Goal: Download file/media

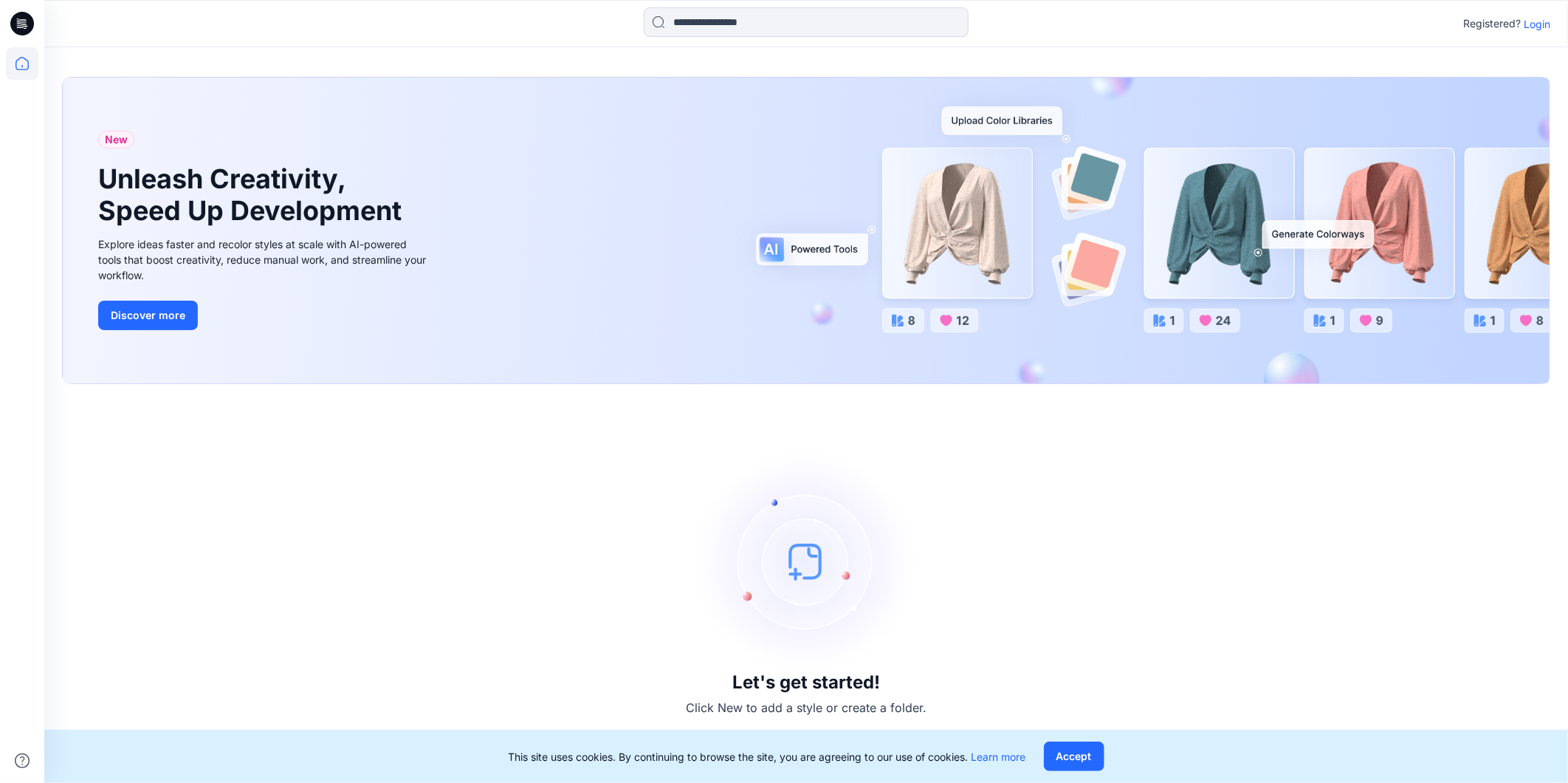
click at [1536, 19] on p "Login" at bounding box center [1537, 23] width 27 height 15
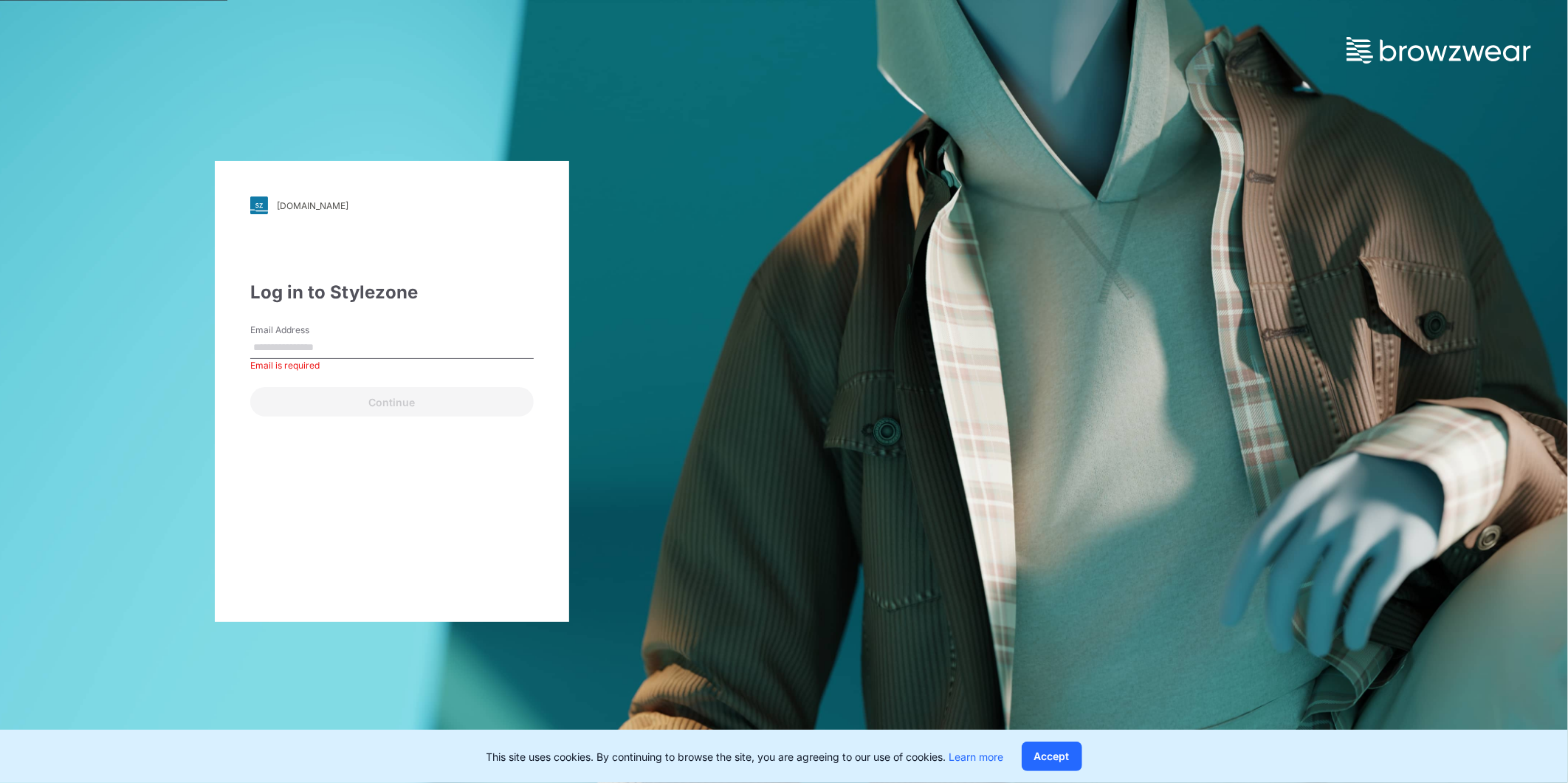
click at [370, 335] on div "Email Address Email is required" at bounding box center [392, 345] width 284 height 44
click at [341, 352] on input "Email Address" at bounding box center [392, 347] width 284 height 22
click at [387, 526] on div "[DOMAIN_NAME] Loading... Log in to Stylezone Email Address * Please enter a val…" at bounding box center [392, 392] width 354 height 461
click at [319, 352] on input "*" at bounding box center [392, 347] width 284 height 22
type input "**********"
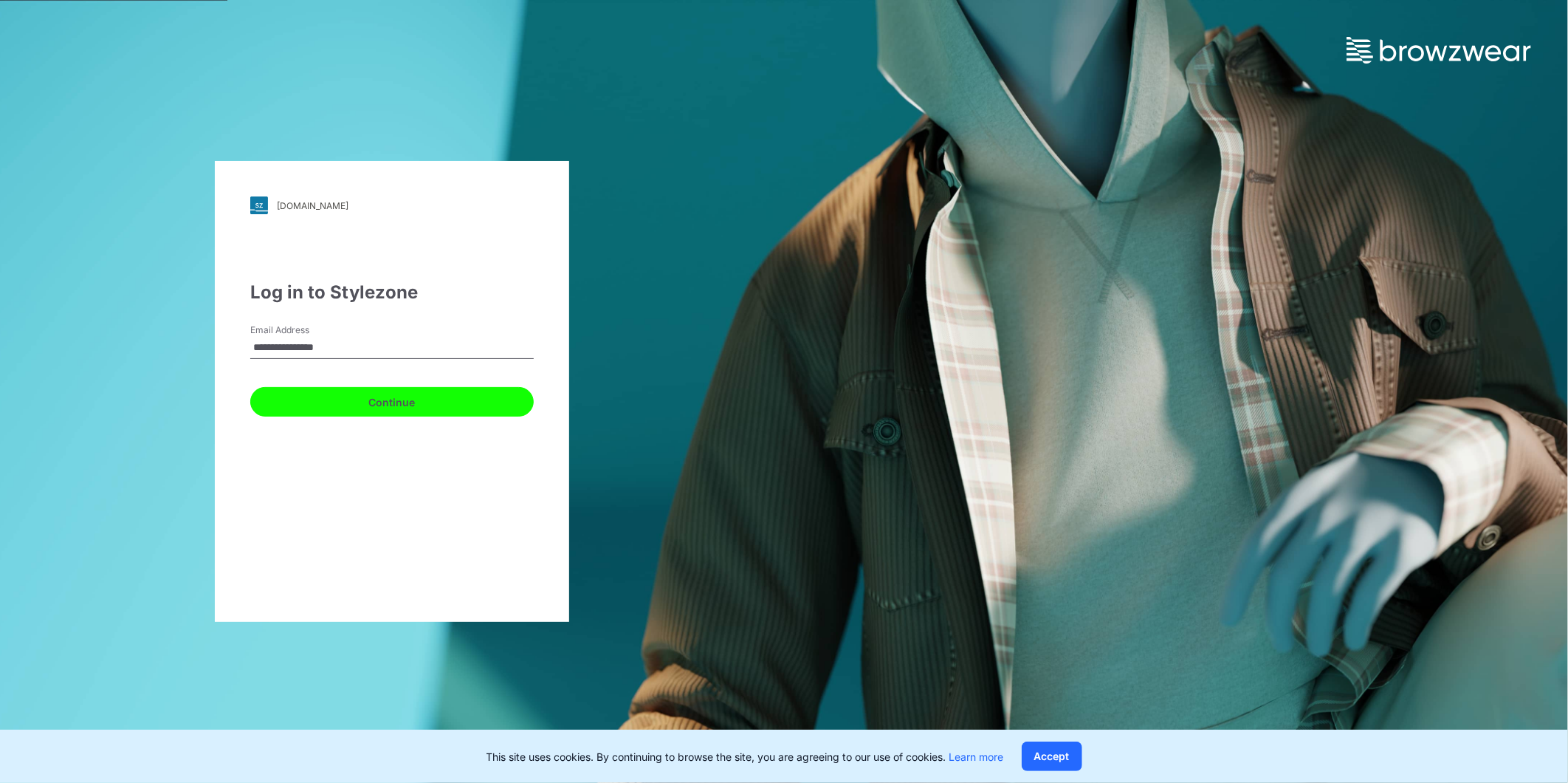
click at [380, 408] on button "Continue" at bounding box center [392, 401] width 284 height 30
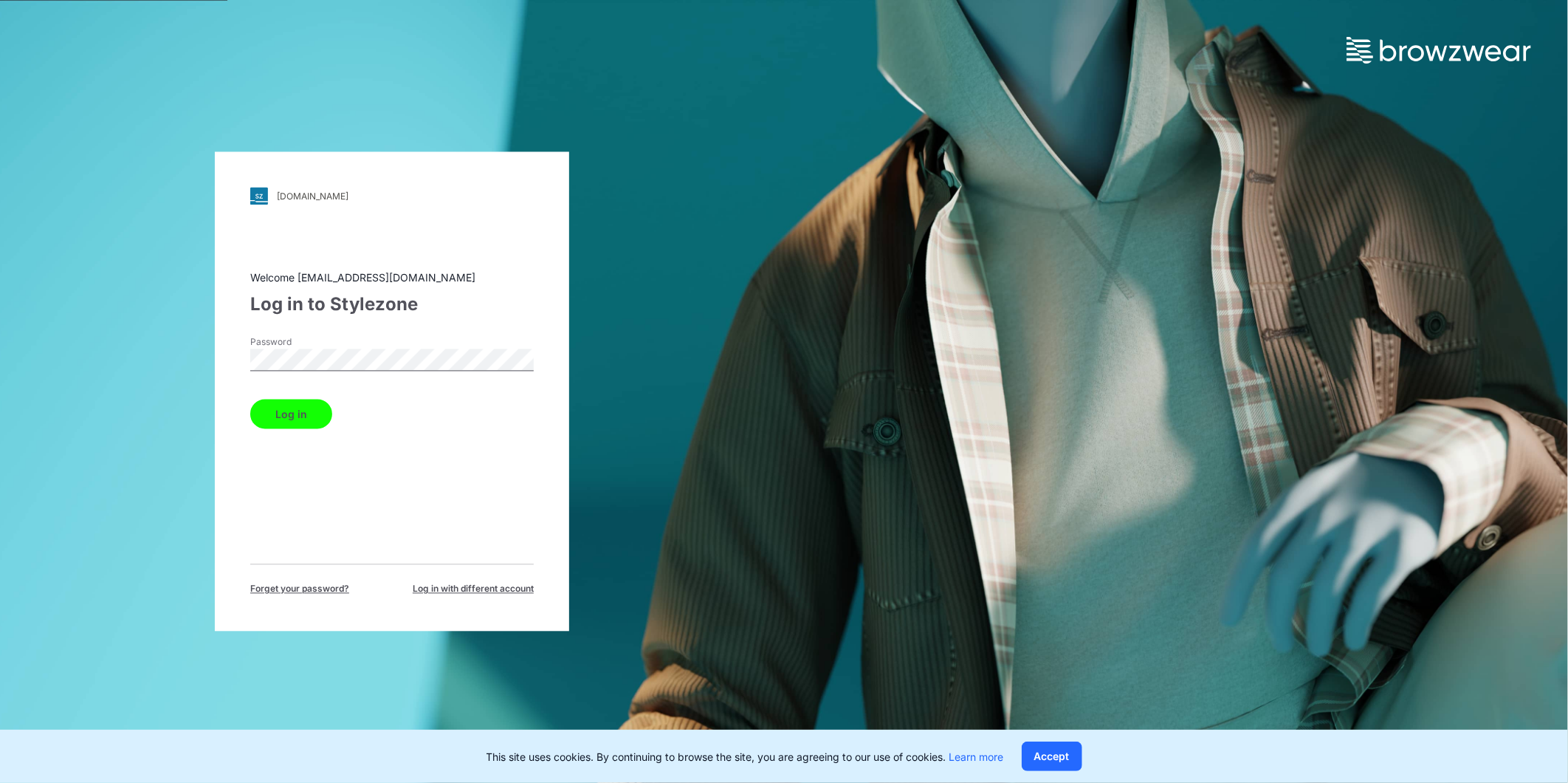
click at [289, 422] on button "Log in" at bounding box center [291, 414] width 82 height 30
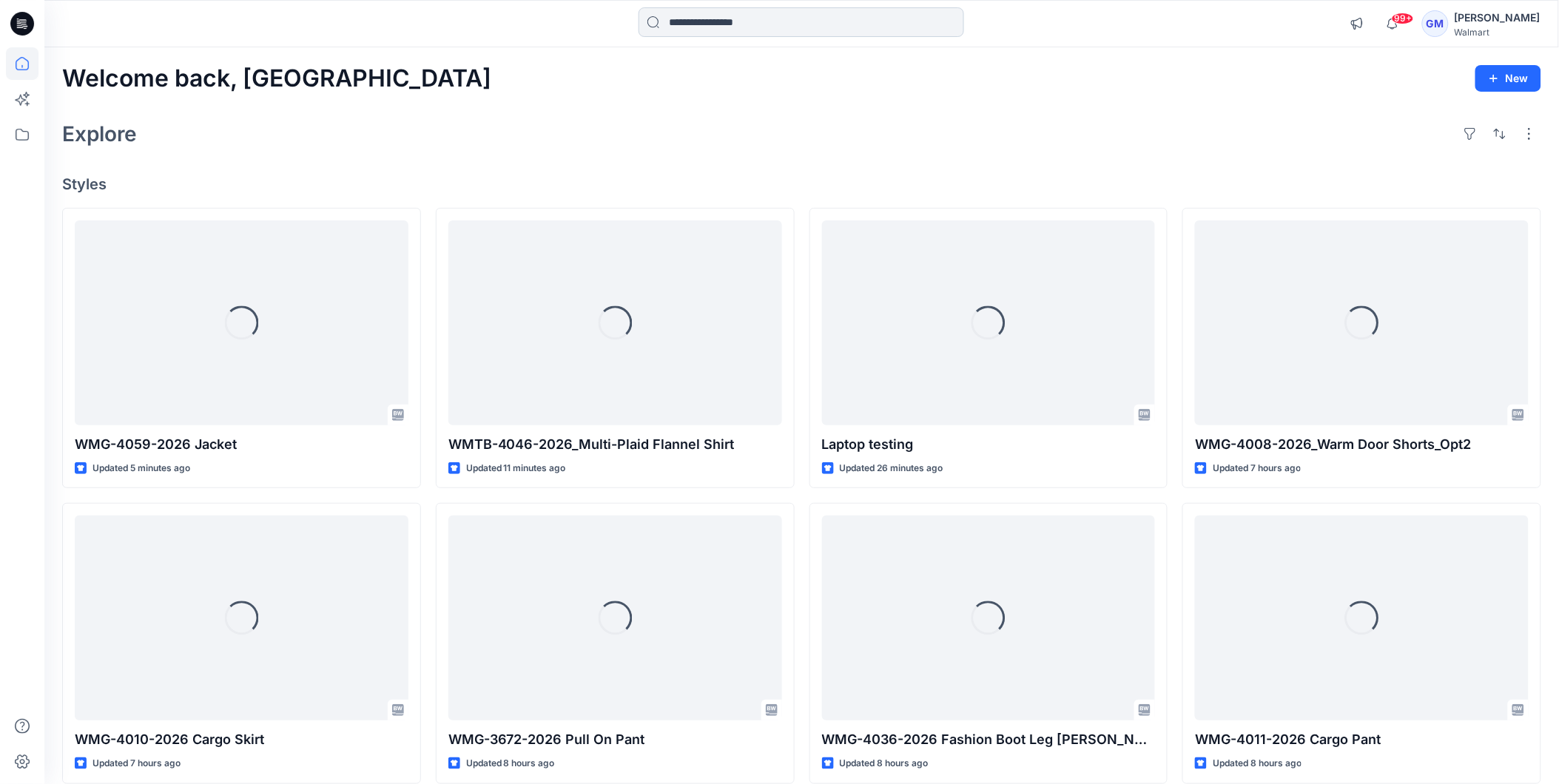
click at [768, 22] on input at bounding box center [801, 22] width 326 height 30
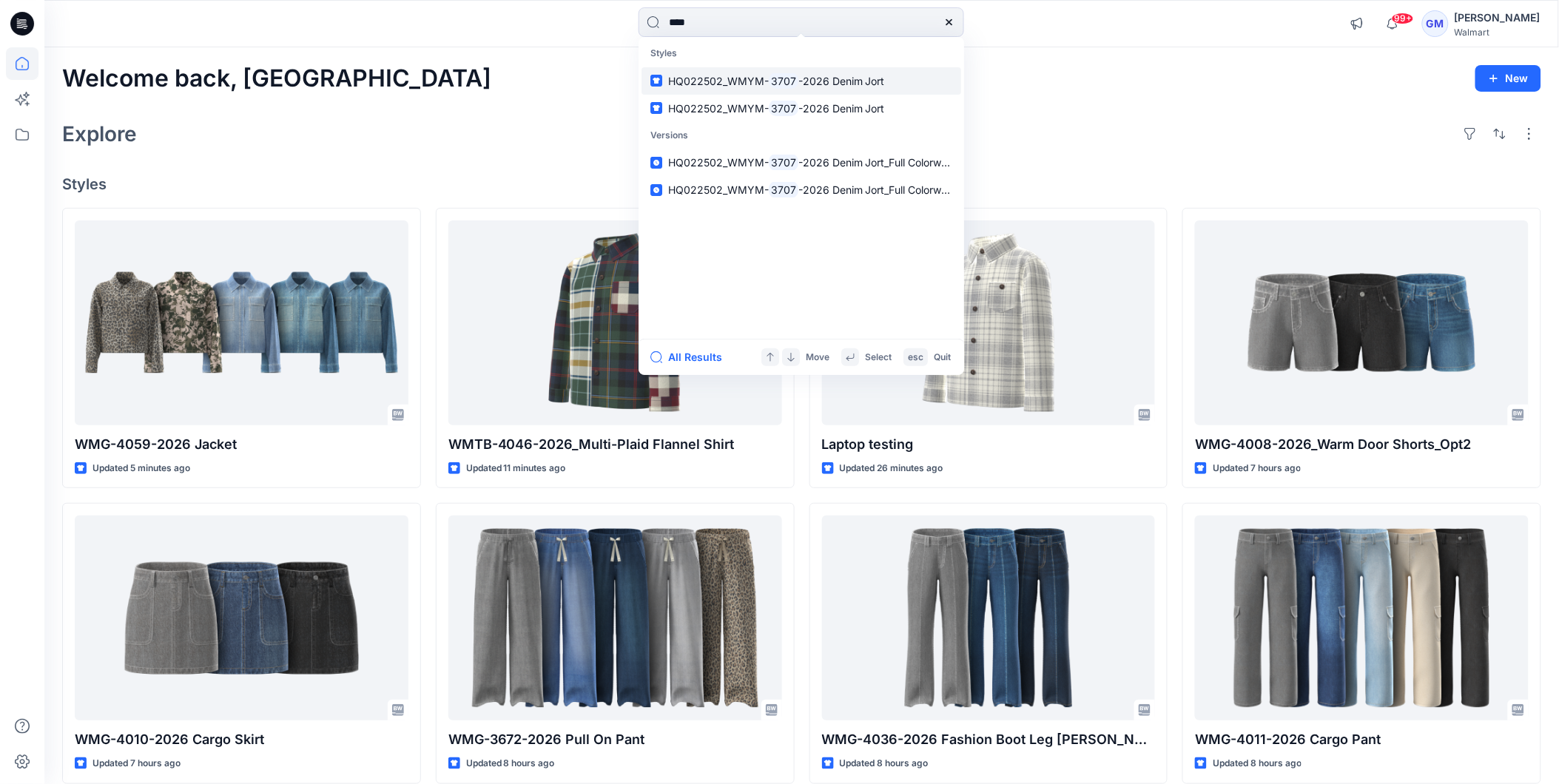
type input "****"
click at [715, 82] on span "HQ022502_WMYM-" at bounding box center [718, 81] width 100 height 13
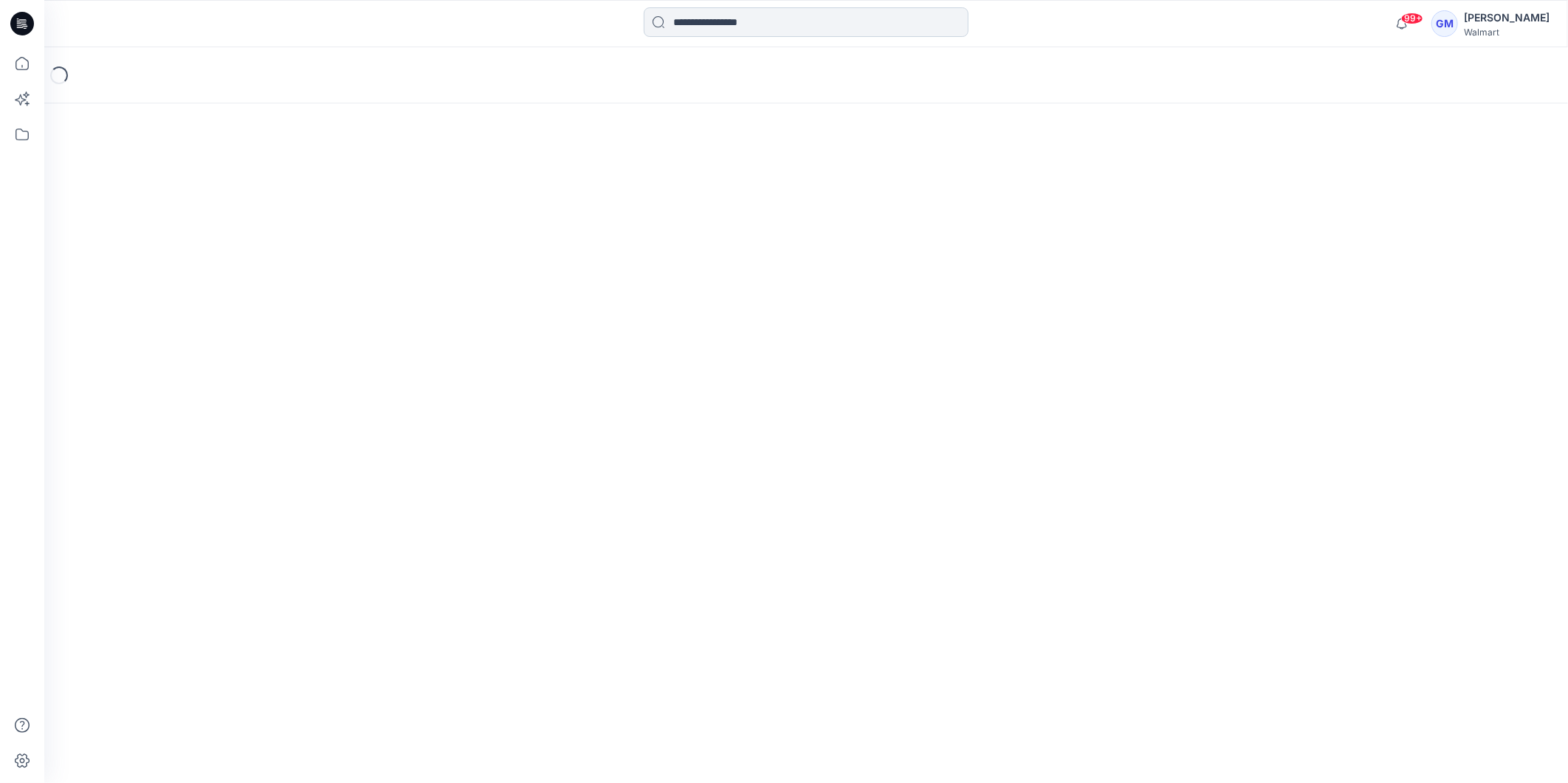
click at [725, 26] on input at bounding box center [806, 22] width 325 height 30
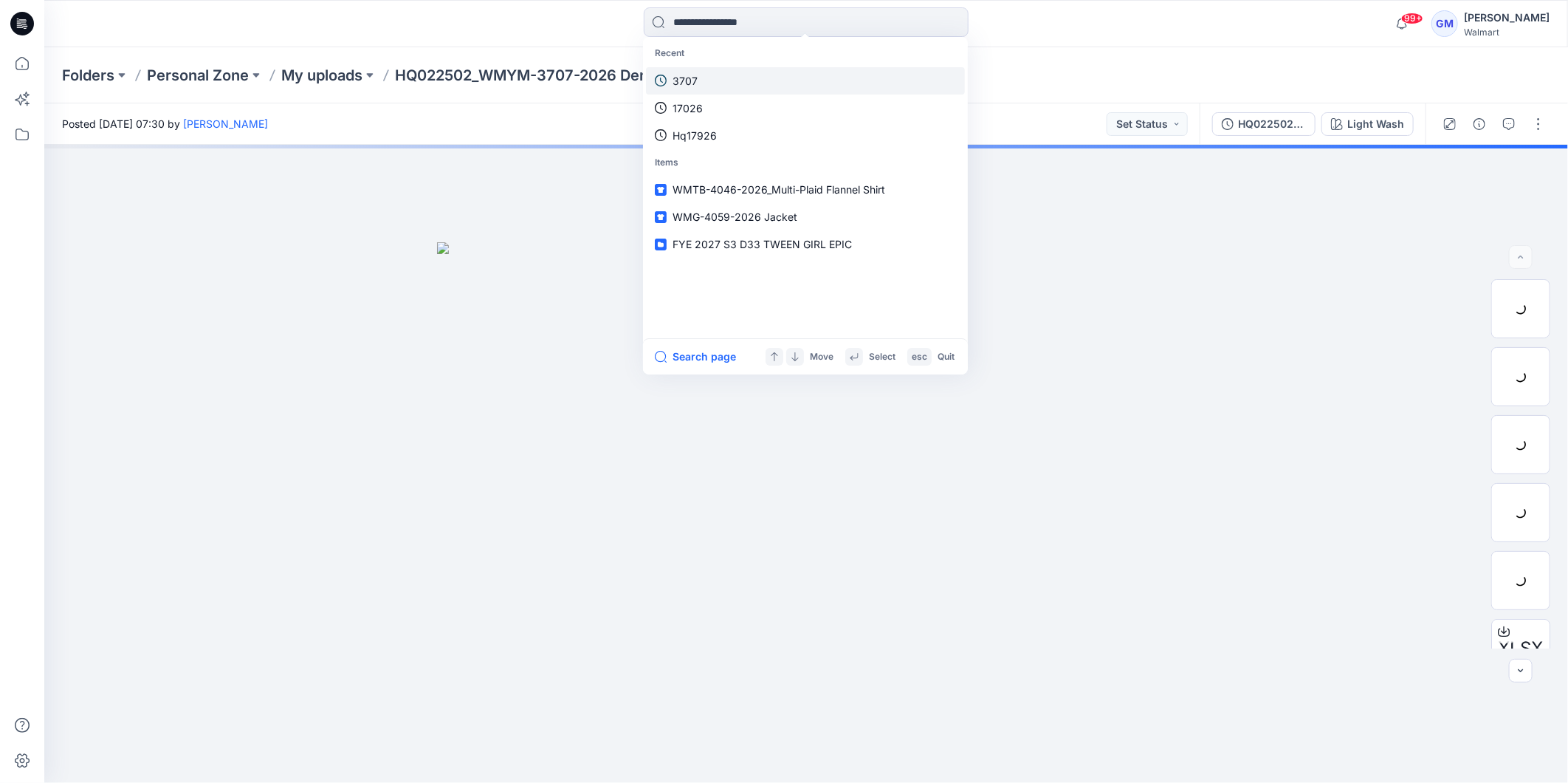
click at [712, 82] on link "3707" at bounding box center [805, 81] width 319 height 28
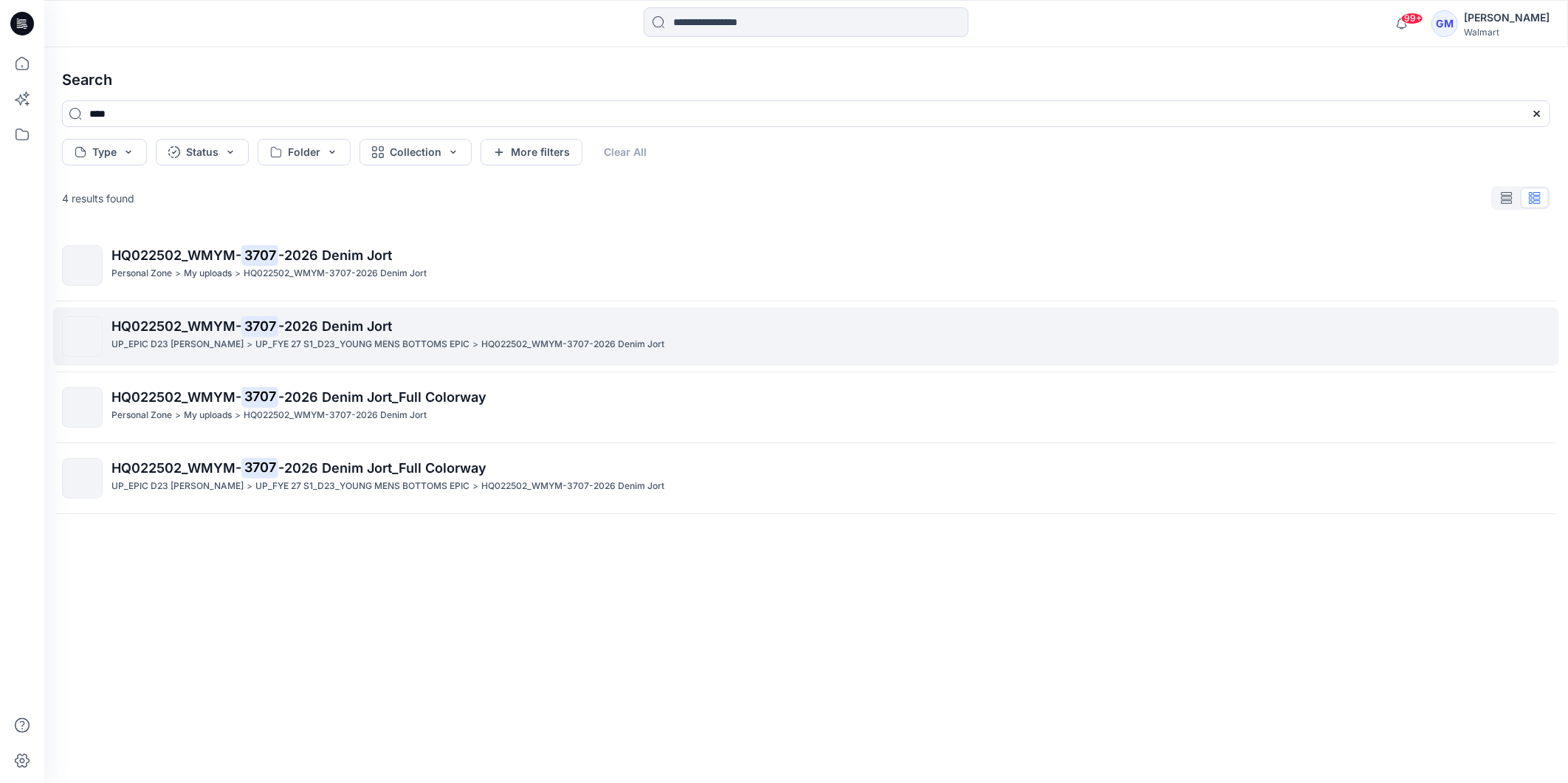
click at [234, 329] on span "HQ022502_WMYM-" at bounding box center [176, 326] width 130 height 15
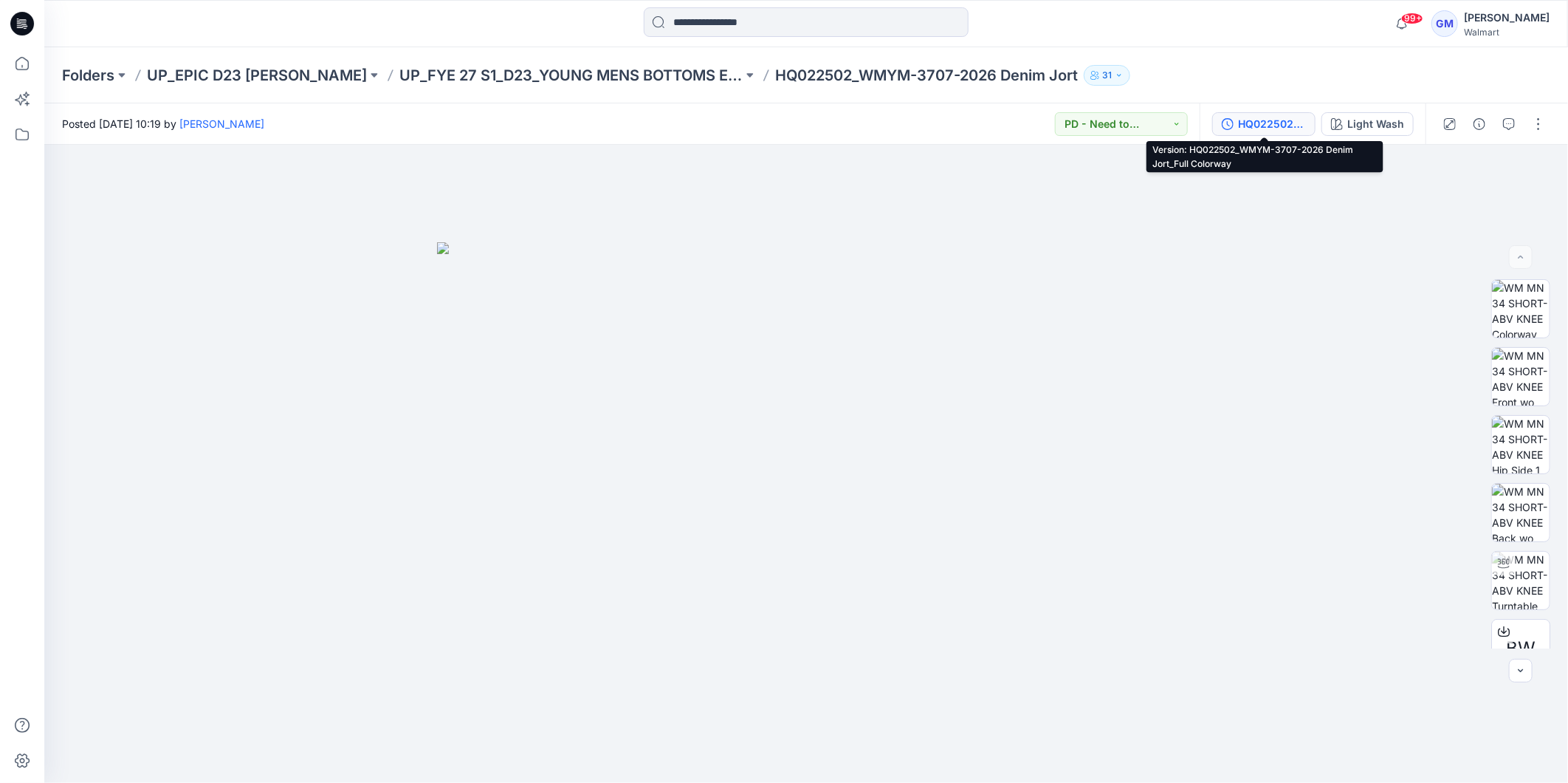
click at [1257, 121] on div "HQ022502_WMYM-3707-2026 Denim Jort_Full Colorway" at bounding box center [1272, 124] width 68 height 16
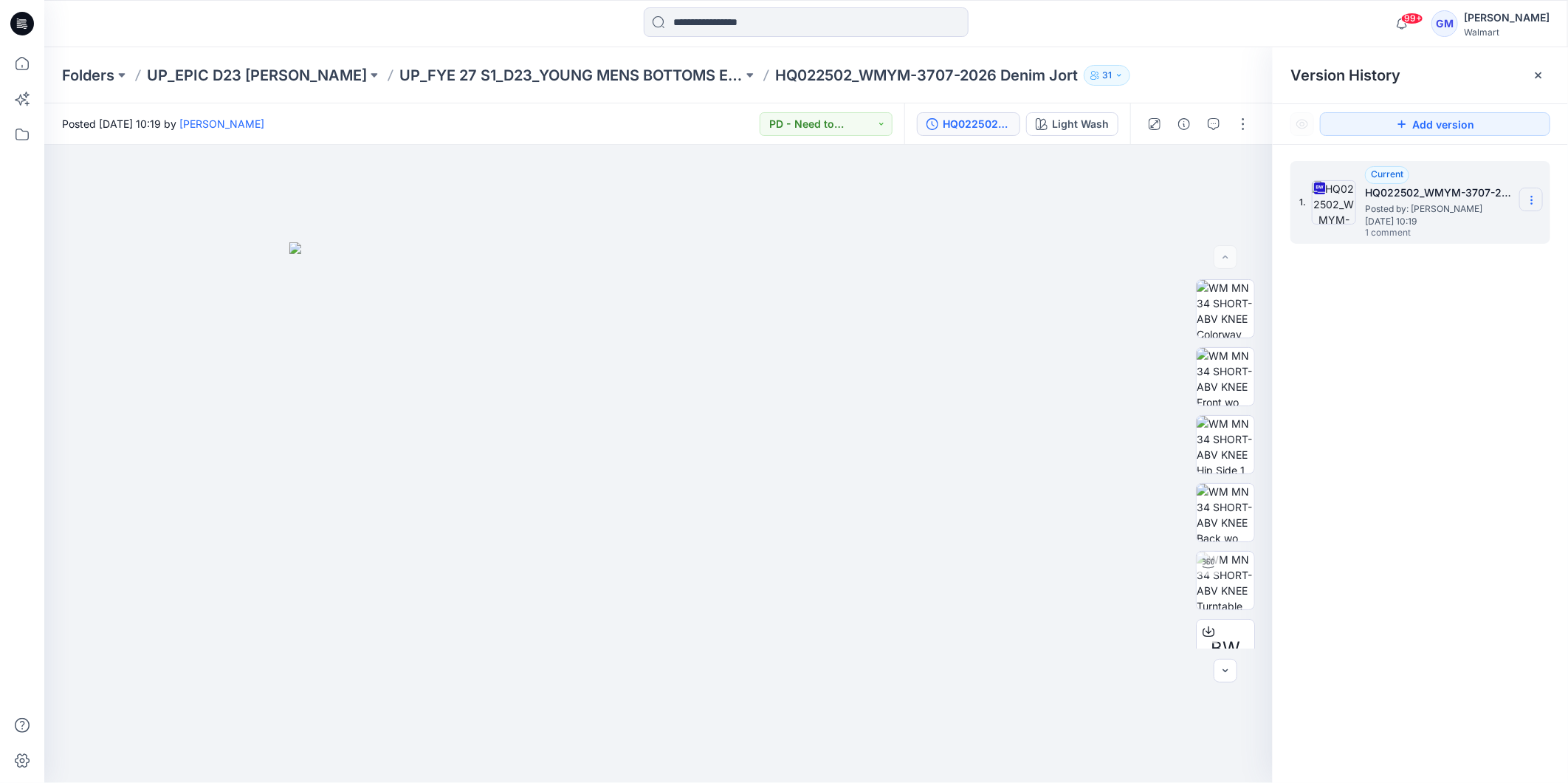
click at [1532, 197] on icon at bounding box center [1532, 197] width 1 height 1
click at [1479, 227] on span "Download Source BW File" at bounding box center [1457, 230] width 124 height 18
